Goal: Task Accomplishment & Management: Manage account settings

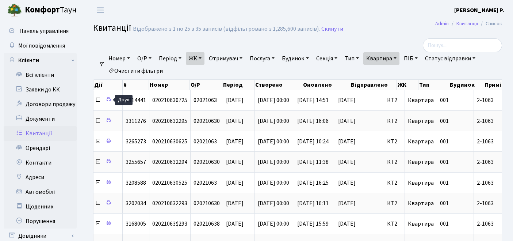
select select "25"
click at [136, 68] on link "Очистити фільтри" at bounding box center [136, 71] width 60 height 12
select select
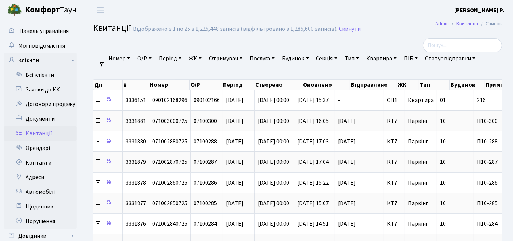
click at [201, 60] on link "ЖК" at bounding box center [195, 58] width 19 height 12
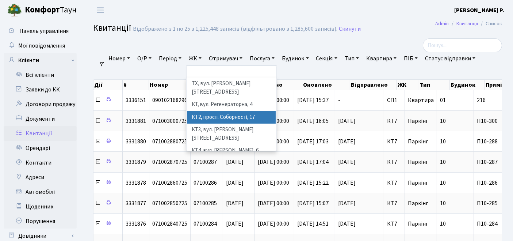
click at [214, 111] on li "КТ2, просп. Соборності, 17" at bounding box center [231, 117] width 89 height 13
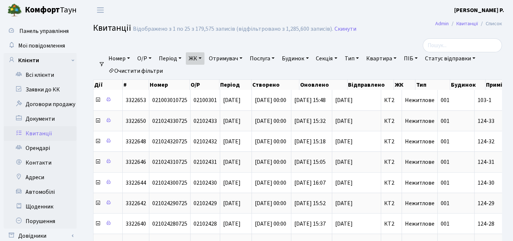
click at [381, 60] on link "Квартира" at bounding box center [381, 58] width 36 height 12
type input "2-1625"
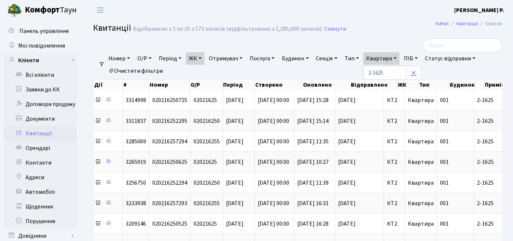
click at [417, 70] on icon at bounding box center [414, 73] width 6 height 6
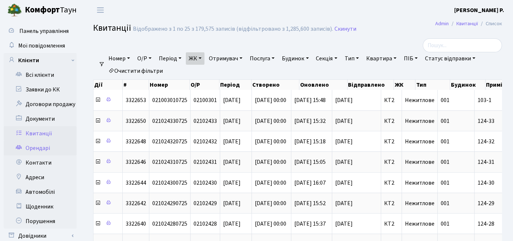
click at [32, 145] on link "Орендарі" at bounding box center [40, 148] width 73 height 15
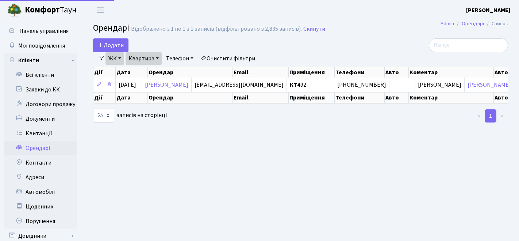
select select "25"
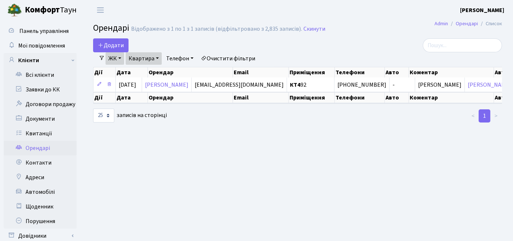
click at [244, 55] on link "Очистити фільтри" at bounding box center [228, 58] width 60 height 12
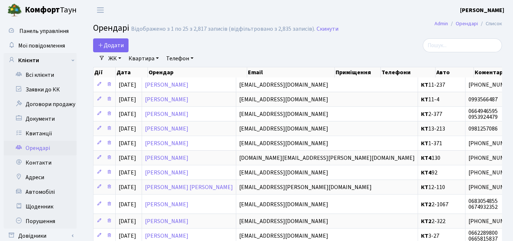
click at [120, 57] on link "ЖК" at bounding box center [115, 58] width 19 height 12
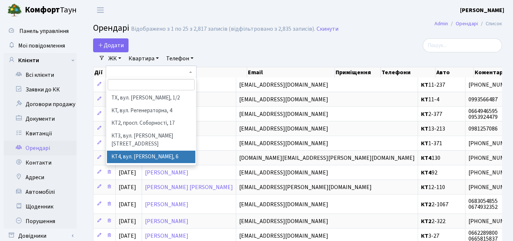
click at [127, 150] on li "КТ4, вул. [PERSON_NAME], 6" at bounding box center [151, 156] width 89 height 13
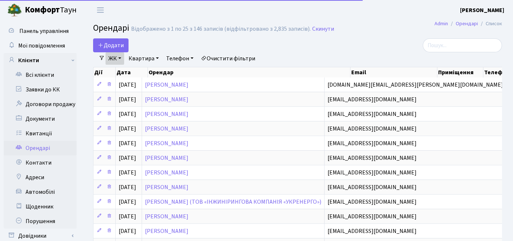
click at [141, 55] on link "Квартира" at bounding box center [144, 58] width 36 height 12
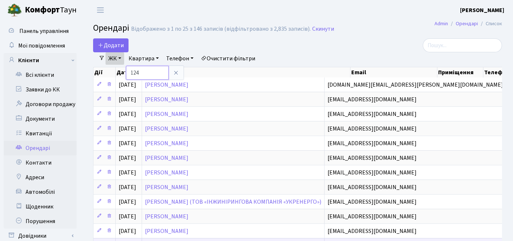
type input "124"
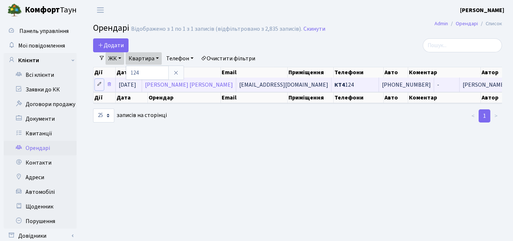
click at [98, 84] on icon at bounding box center [99, 83] width 5 height 5
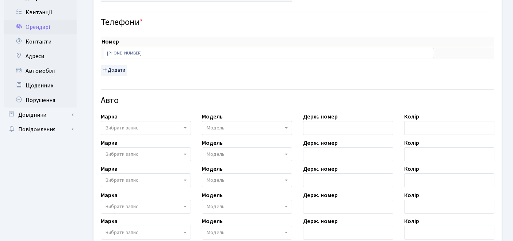
scroll to position [122, 0]
click at [324, 123] on input "text" at bounding box center [348, 127] width 90 height 14
paste input "BO1529AT"
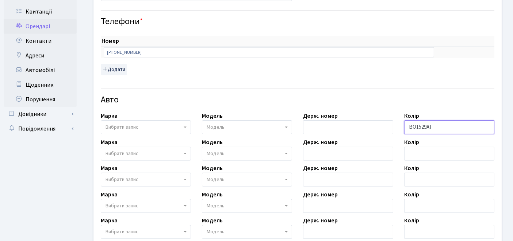
drag, startPoint x: 445, startPoint y: 128, endPoint x: 364, endPoint y: 126, distance: 81.4
click at [364, 126] on div "Власник ТОВ "Комфорт-Таун Ріелт" Приміщення - <b>КТ4</b>&nbsp;&nbsp;&nbsp;124 ×…" at bounding box center [297, 135] width 419 height 433
type input "BO1529AT"
click at [350, 126] on input "text" at bounding box center [348, 127] width 90 height 14
paste input "BO1529AT"
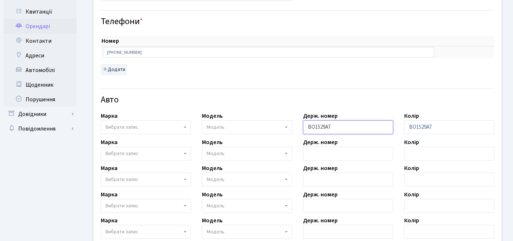
type input "BO1529AT"
drag, startPoint x: 440, startPoint y: 122, endPoint x: 388, endPoint y: 124, distance: 51.5
click at [391, 127] on div "Власник ТОВ "Комфорт-Таун Ріелт" Приміщення - <b>КТ4</b>&nbsp;&nbsp;&nbsp;124 ×…" at bounding box center [297, 135] width 419 height 433
type input "зелений"
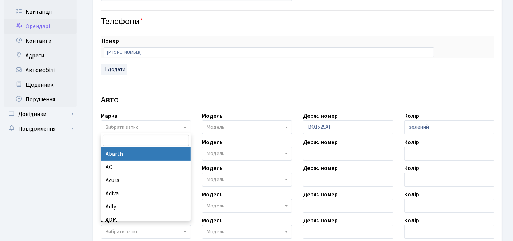
click at [162, 126] on span "Вибрати запис" at bounding box center [144, 126] width 76 height 7
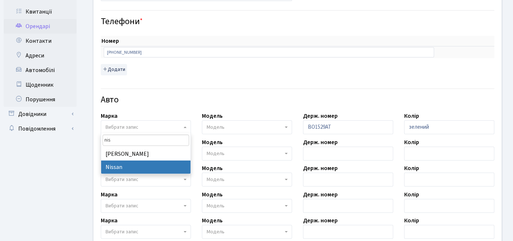
type input "nis"
select select "96"
select select
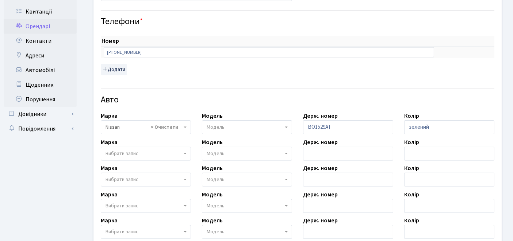
click at [219, 126] on span "Модель" at bounding box center [216, 126] width 18 height 7
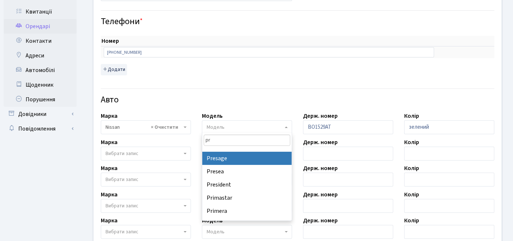
scroll to position [32, 0]
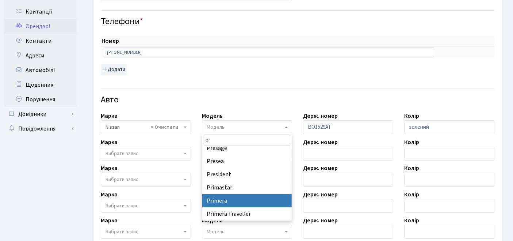
type input "pr"
select select "1721"
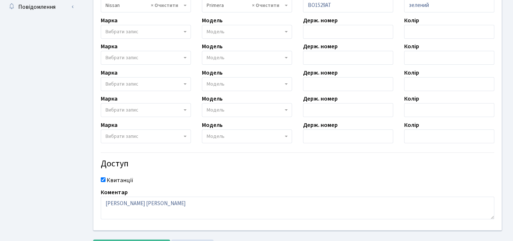
scroll to position [276, 0]
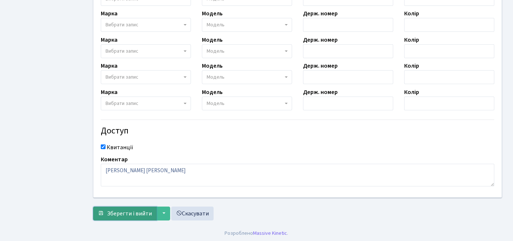
click at [130, 209] on span "Зберегти і вийти" at bounding box center [129, 213] width 45 height 8
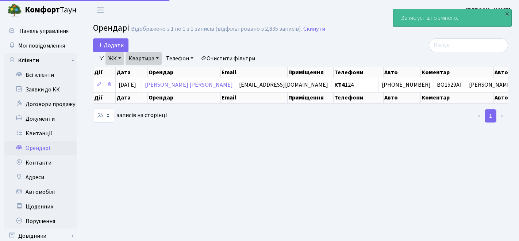
select select "25"
